Goal: Check status: Check status

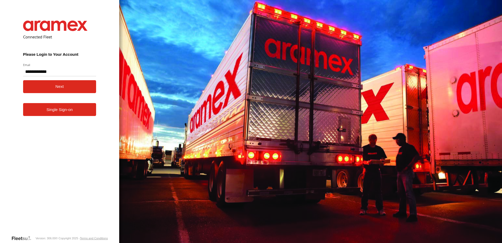
type input "**********"
click at [23, 80] on button "Next" at bounding box center [59, 86] width 73 height 13
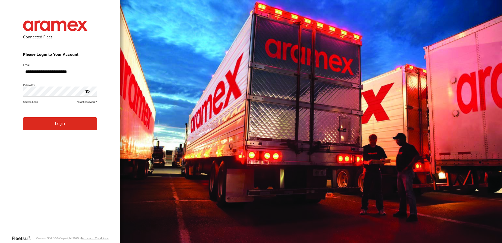
click at [62, 126] on button "Login" at bounding box center [60, 123] width 74 height 13
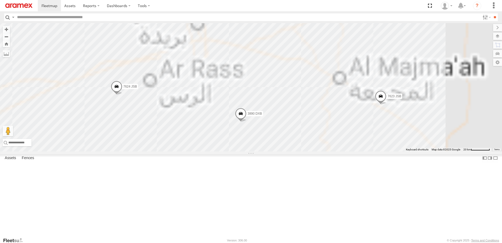
drag, startPoint x: 364, startPoint y: 160, endPoint x: 318, endPoint y: 88, distance: 85.7
click at [319, 90] on div "3823 DXB 7624 JSB 7541 JSB 3897 DXB 3827 DXB 7615 JSB 3901 DXB 7593 JSB 5203 RS…" at bounding box center [251, 87] width 502 height 128
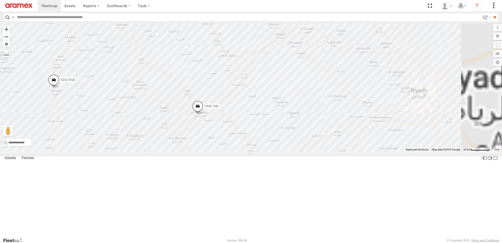
drag, startPoint x: 338, startPoint y: 165, endPoint x: 329, endPoint y: 141, distance: 25.5
click at [326, 119] on div "3823 DXB 7624 JSB 7541 JSB 3897 DXB 3827 DXB 7615 JSB 3901 DXB 7593 JSB 5203 RS…" at bounding box center [251, 87] width 502 height 128
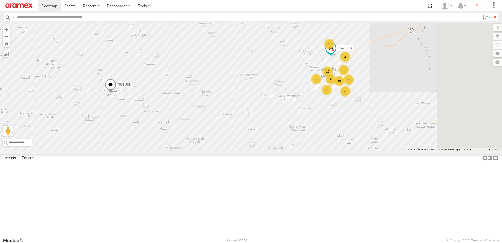
drag, startPoint x: 350, startPoint y: 152, endPoint x: 340, endPoint y: 173, distance: 23.2
click at [275, 151] on div "3823 DXB 7624 JSB 7541 JSB 3897 DXB 3827 DXB 7615 JSB 3901 DXB 7593 JSB 5203 RS…" at bounding box center [251, 87] width 502 height 128
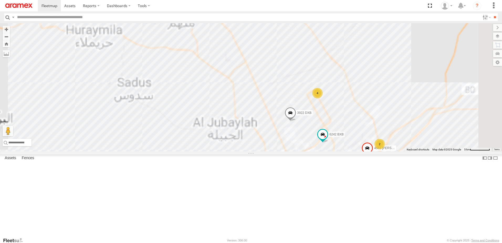
drag, startPoint x: 374, startPoint y: 135, endPoint x: 348, endPoint y: 170, distance: 43.3
click at [335, 151] on div "3823 DXB 7624 JSB 7541 JSB 3897 DXB 3827 DXB 7615 JSB 3901 DXB 7593 JSB 5203 RS…" at bounding box center [251, 87] width 502 height 128
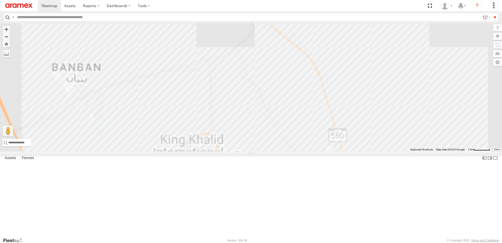
drag, startPoint x: 332, startPoint y: 157, endPoint x: 332, endPoint y: 152, distance: 4.7
click at [334, 151] on div "3823 DXB 7624 JSB 7541 JSB 3897 DXB 3827 DXB 7615 JSB 3901 DXB 7593 JSB 5203 RS…" at bounding box center [251, 87] width 502 height 128
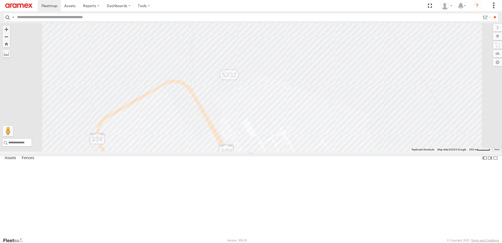
drag, startPoint x: 359, startPoint y: 94, endPoint x: 349, endPoint y: 108, distance: 16.6
click at [362, 92] on div "3823 DXB 7624 JSB 7541 JSB 3897 DXB 3827 DXB 7615 JSB 3901 DXB 7593 JSB 5203 RS…" at bounding box center [251, 87] width 502 height 128
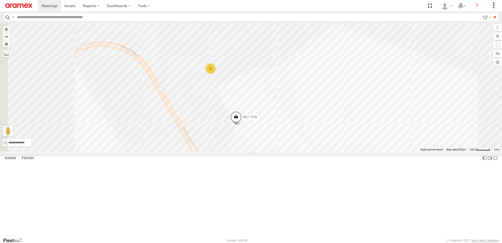
drag, startPoint x: 328, startPoint y: 141, endPoint x: 329, endPoint y: 131, distance: 10.1
click at [329, 131] on div "3823 DXB 7624 JSB 7541 JSB 3897 DXB 3827 DXB 7615 JSB 3901 DXB 7593 JSB 5203 RS…" at bounding box center [251, 87] width 502 height 128
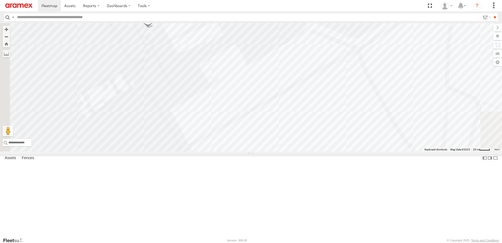
drag, startPoint x: 261, startPoint y: 104, endPoint x: 266, endPoint y: 197, distance: 93.2
click at [266, 151] on div "3823 DXB 7624 JSB 7541 JSB 3897 DXB 3827 DXB 7615 JSB 3901 DXB 7593 JSB 5203 RS…" at bounding box center [251, 87] width 502 height 128
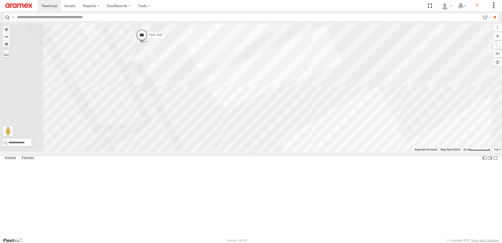
drag, startPoint x: 240, startPoint y: 93, endPoint x: 286, endPoint y: 152, distance: 74.6
click at [286, 151] on div "3823 DXB 7624 JSB 7541 JSB 3897 DXB 3827 DXB 7615 JSB 3901 DXB 7593 JSB 5203 RS…" at bounding box center [251, 87] width 502 height 128
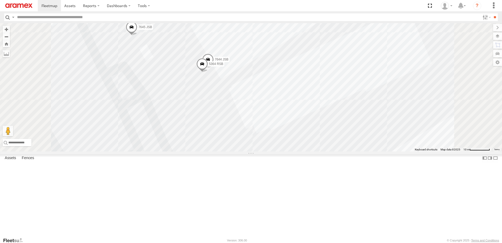
click at [208, 72] on span at bounding box center [203, 65] width 12 height 14
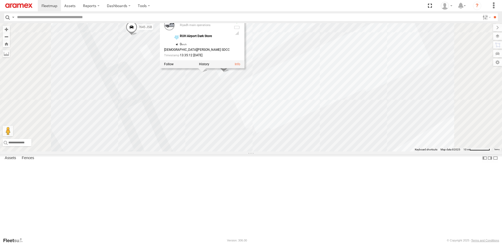
click at [137, 35] on span at bounding box center [132, 28] width 12 height 14
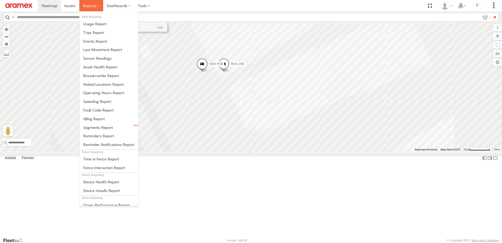
click at [89, 5] on span at bounding box center [89, 5] width 13 height 5
click at [97, 74] on span at bounding box center [101, 75] width 36 height 5
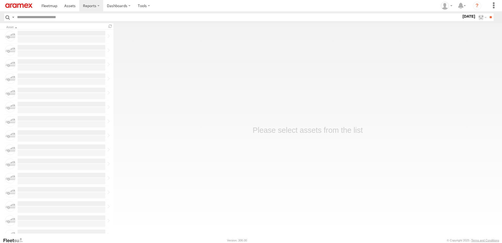
click at [69, 18] on input "text" at bounding box center [238, 17] width 447 height 8
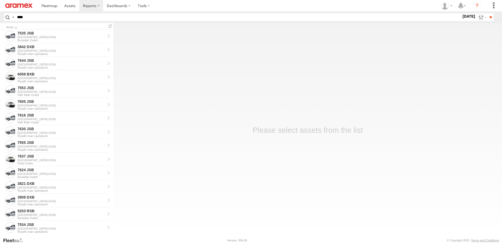
type input "****"
click at [465, 16] on label "27 Aug 25" at bounding box center [469, 16] width 15 height 6
click at [0, 0] on label at bounding box center [0, 0] width 0 height 0
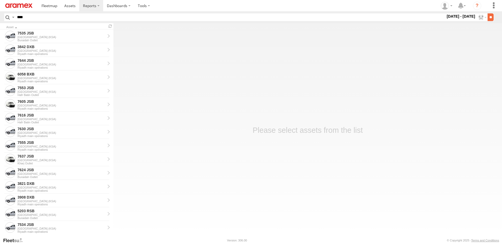
click at [488, 18] on input "**" at bounding box center [491, 17] width 6 height 8
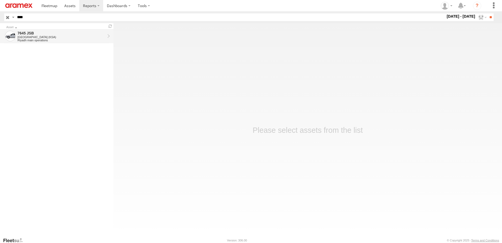
click at [37, 40] on div "Riyadh main operations" at bounding box center [62, 40] width 88 height 3
